Goal: Entertainment & Leisure: Consume media (video, audio)

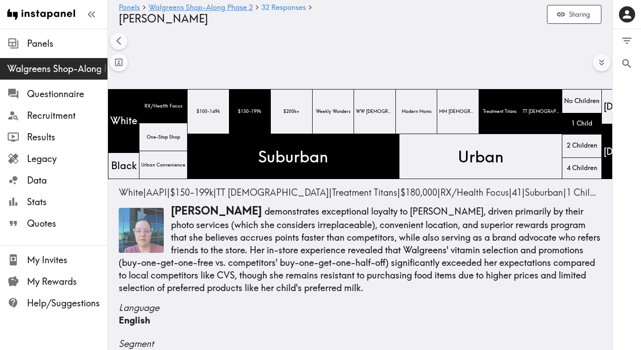
scroll to position [0, 950]
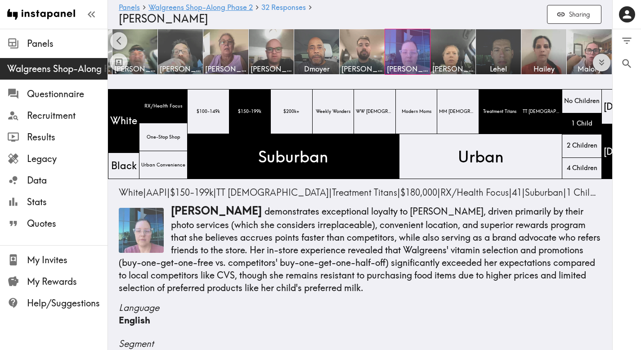
click at [596, 62] on icon "Expand to show all items" at bounding box center [601, 63] width 10 height 10
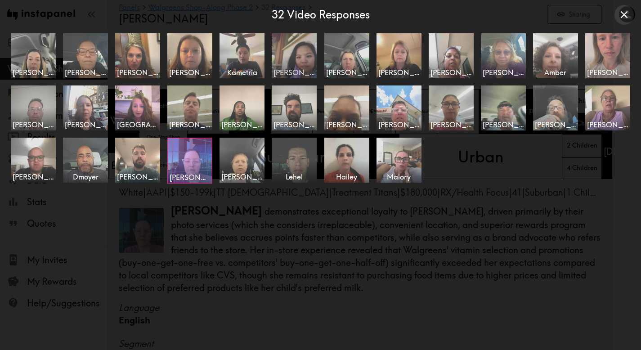
click at [299, 42] on img at bounding box center [294, 55] width 47 height 47
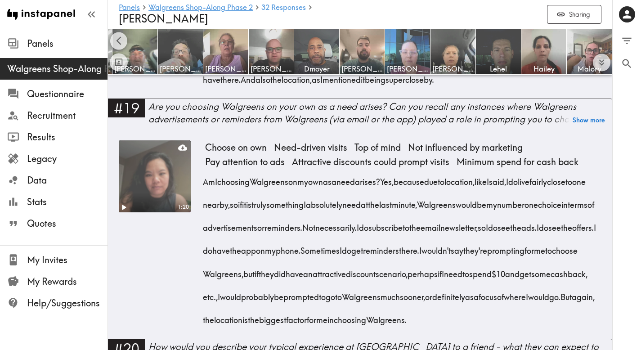
scroll to position [1675, 0]
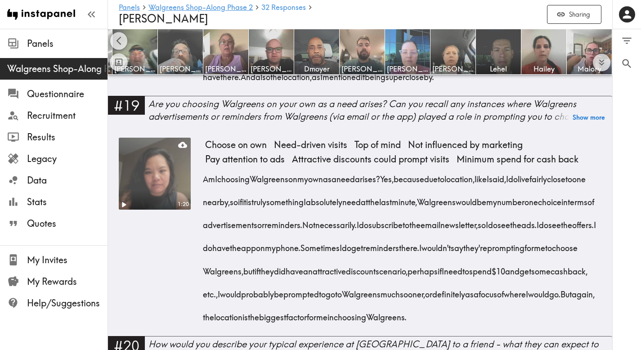
click at [173, 206] on video at bounding box center [155, 174] width 76 height 76
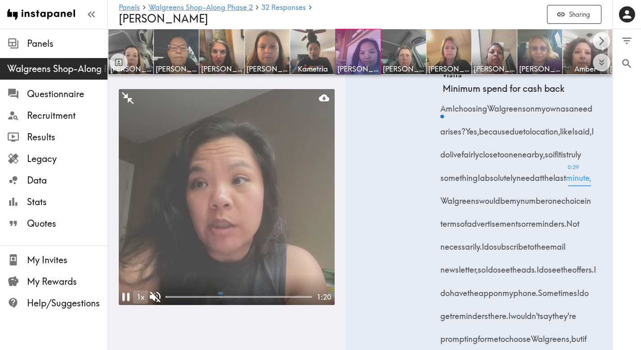
scroll to position [2330, 0]
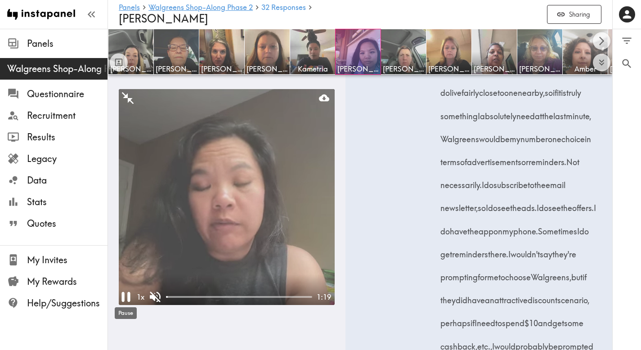
click at [121, 299] on icon "Pause" at bounding box center [125, 296] width 17 height 17
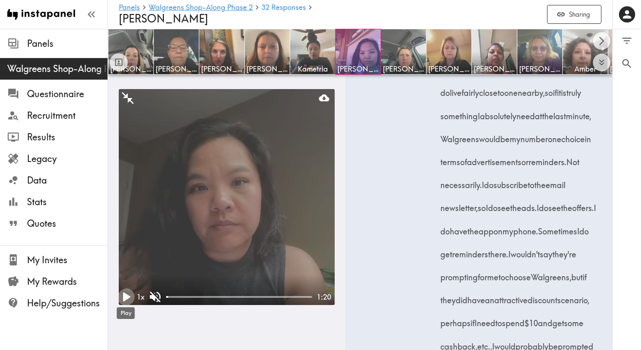
click at [121, 299] on icon "Play" at bounding box center [125, 296] width 17 height 17
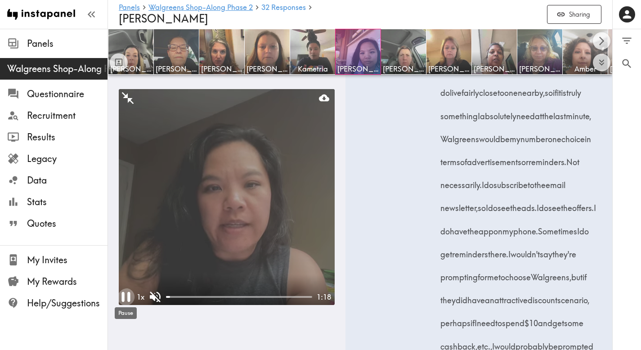
click at [124, 299] on icon "Pause" at bounding box center [125, 297] width 9 height 10
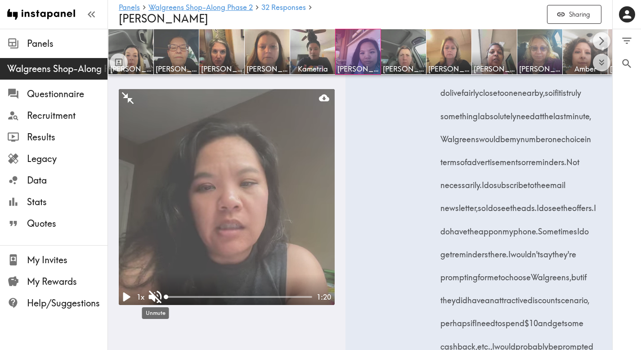
drag, startPoint x: 171, startPoint y: 297, endPoint x: 160, endPoint y: 298, distance: 11.3
click at [160, 298] on div "1 x 1:20" at bounding box center [227, 297] width 216 height 15
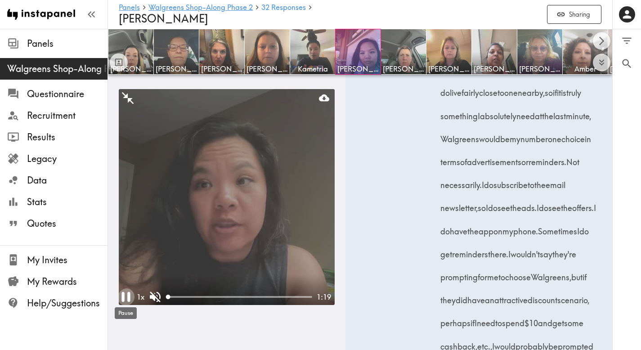
click at [125, 300] on icon "Pause" at bounding box center [125, 296] width 17 height 17
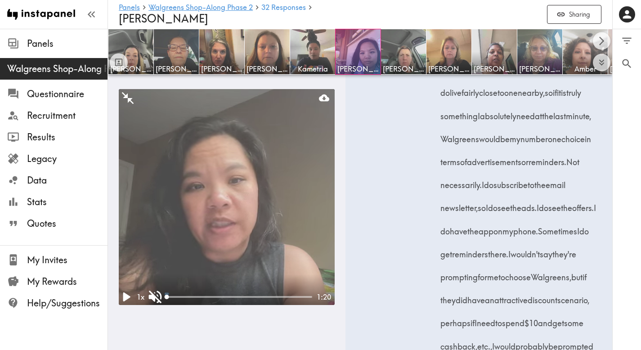
drag, startPoint x: 168, startPoint y: 298, endPoint x: 158, endPoint y: 298, distance: 9.4
click at [158, 298] on div "1 x 0:00 1:20" at bounding box center [227, 297] width 216 height 15
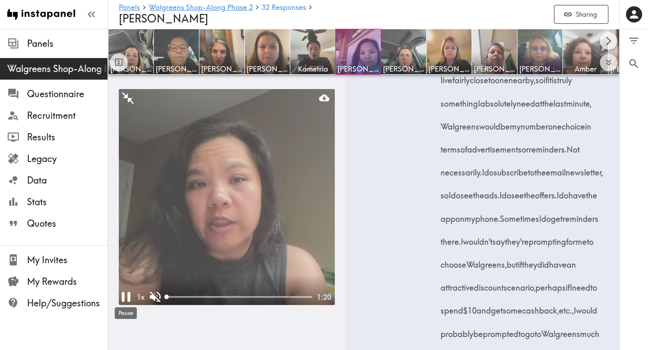
click at [124, 298] on icon "Pause" at bounding box center [125, 296] width 17 height 17
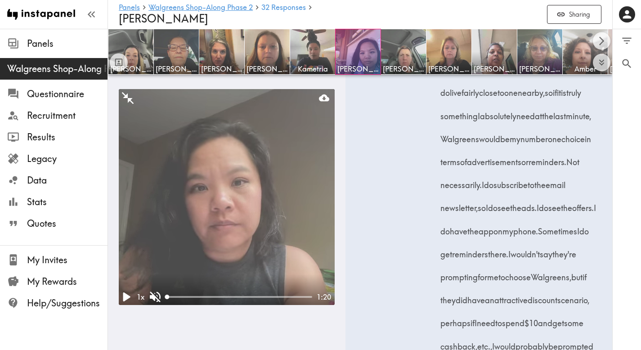
click at [460, 55] on span "0:06 choosing" at bounding box center [471, 43] width 32 height 23
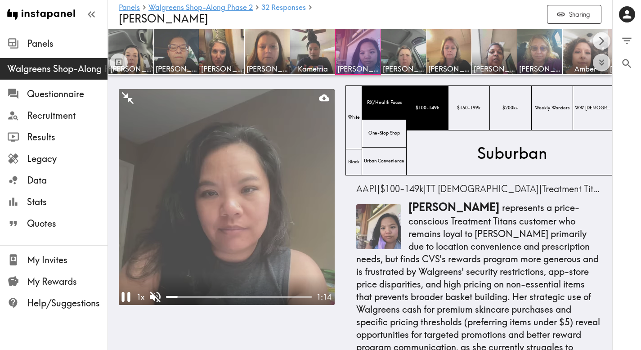
scroll to position [0, 0]
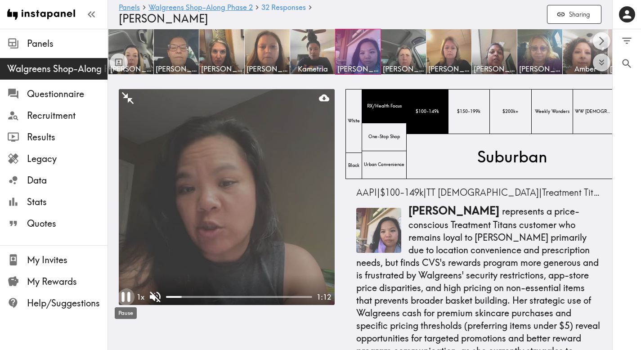
click at [127, 295] on icon "Pause" at bounding box center [125, 296] width 17 height 17
